Goal: Share content: Share content

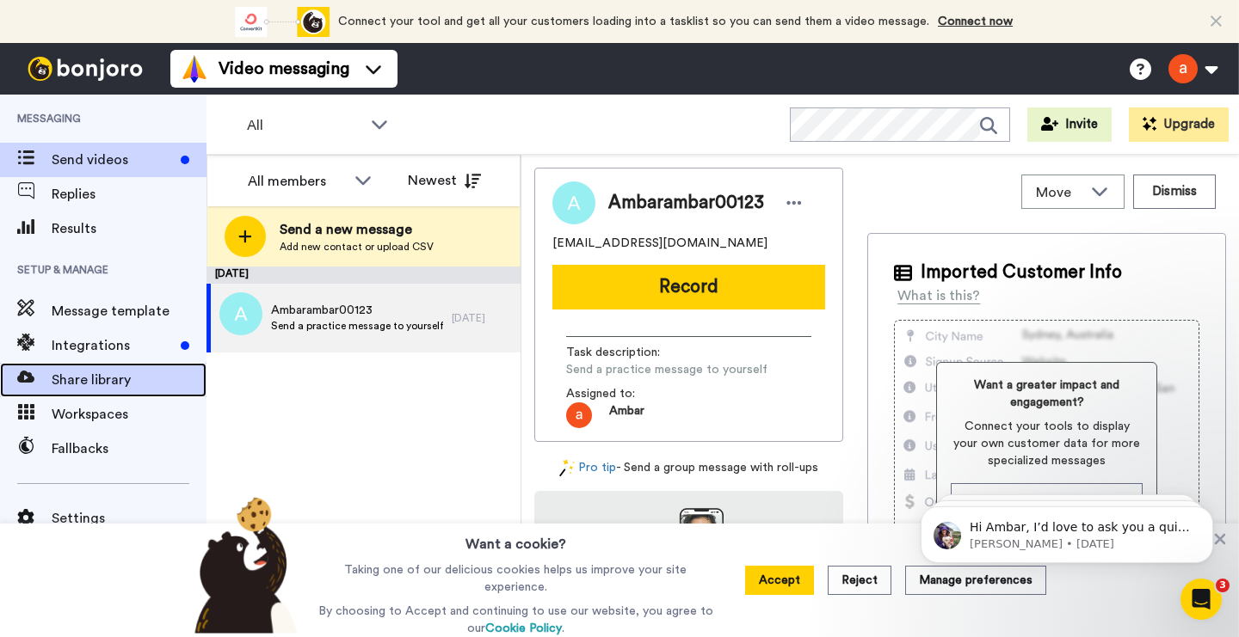
click at [72, 365] on div "Share library" at bounding box center [103, 380] width 206 height 34
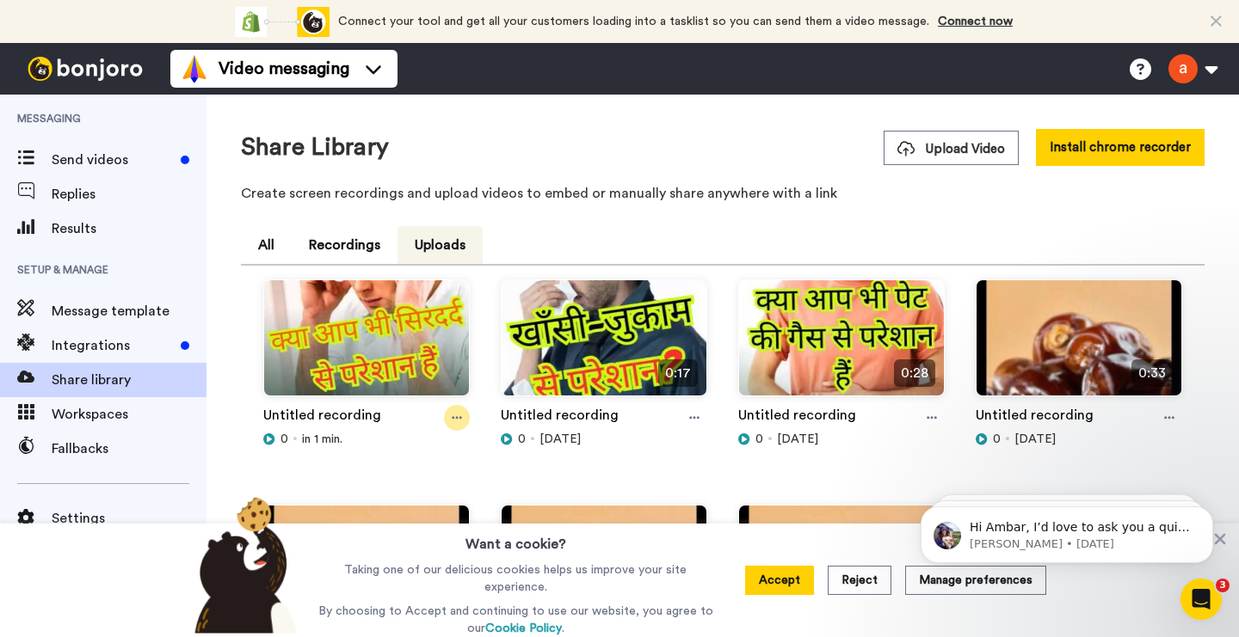
click at [457, 411] on div at bounding box center [457, 418] width 26 height 26
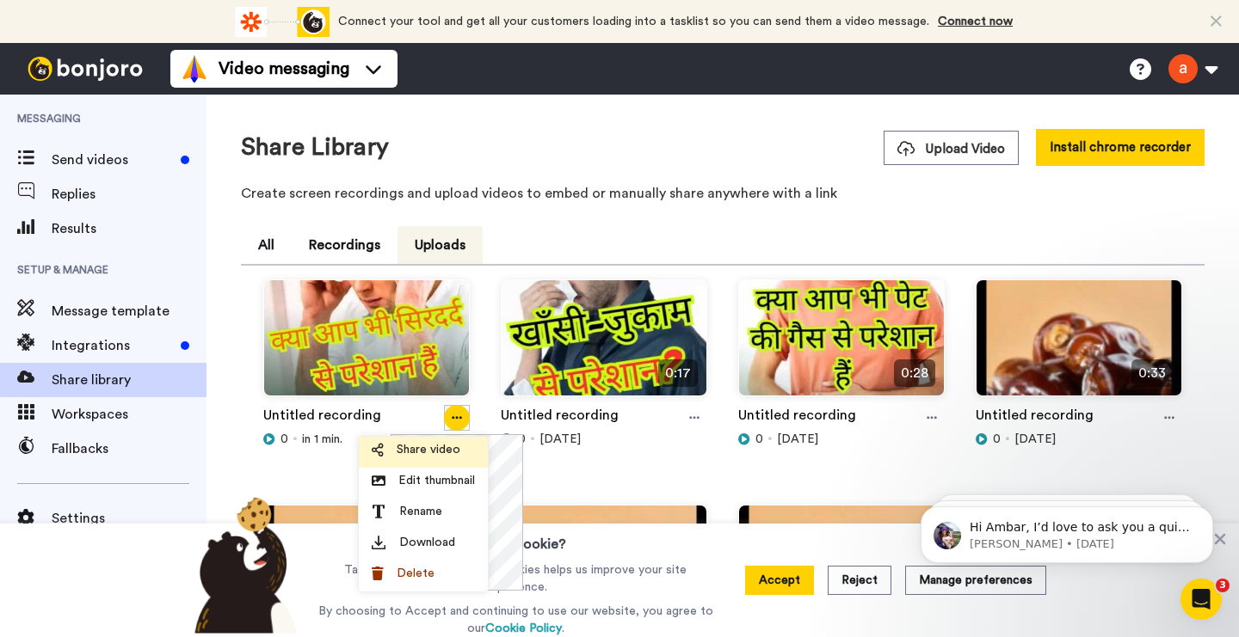
click at [423, 456] on span "Share video" at bounding box center [429, 449] width 64 height 17
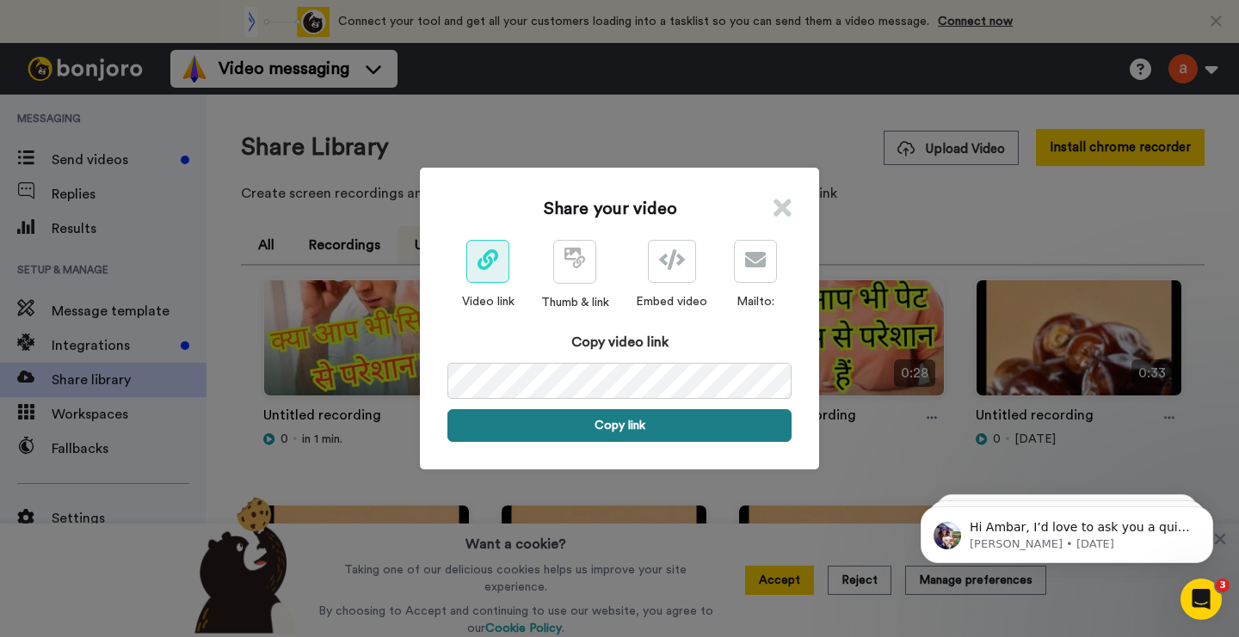
click at [623, 418] on button "Copy link" at bounding box center [619, 425] width 344 height 33
